Goal: Information Seeking & Learning: Find specific fact

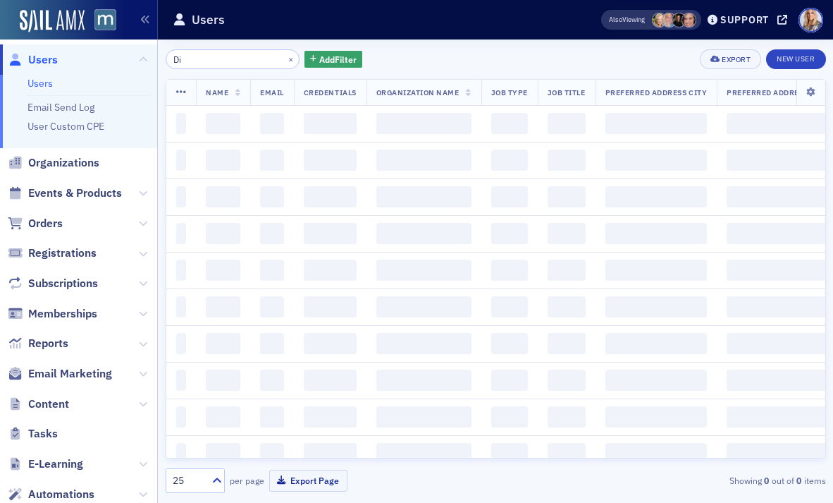
type input "D"
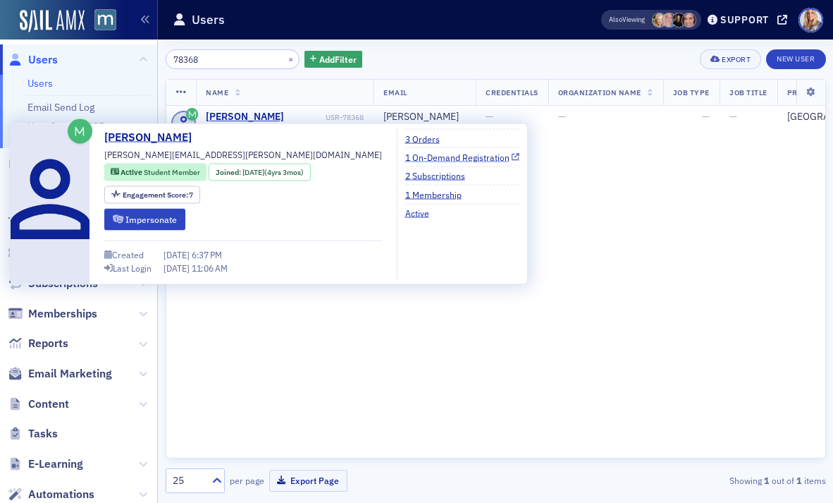
type input "78368"
click at [405, 154] on link "1 On-Demand Registration" at bounding box center [462, 156] width 115 height 13
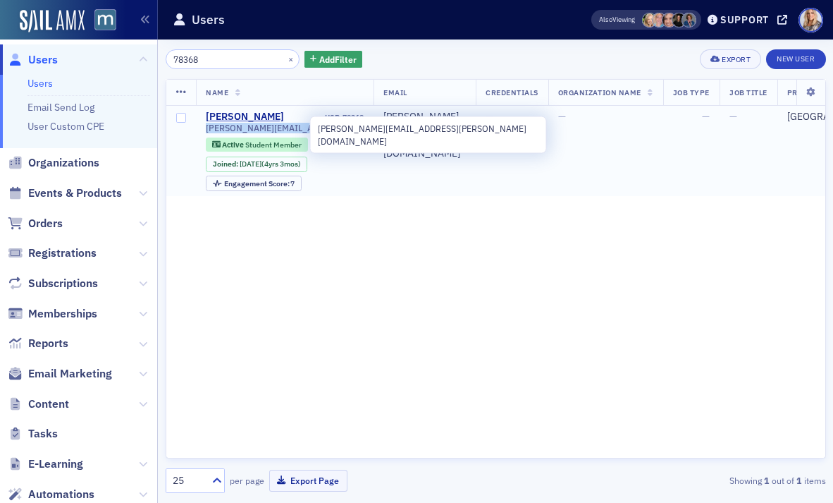
drag, startPoint x: 312, startPoint y: 127, endPoint x: 205, endPoint y: 126, distance: 107.2
click at [206, 126] on div "[PERSON_NAME][EMAIL_ADDRESS][PERSON_NAME][DOMAIN_NAME]" at bounding box center [285, 128] width 158 height 11
copy span "[PERSON_NAME][EMAIL_ADDRESS][PERSON_NAME][DOMAIN_NAME]"
